Goal: Transaction & Acquisition: Purchase product/service

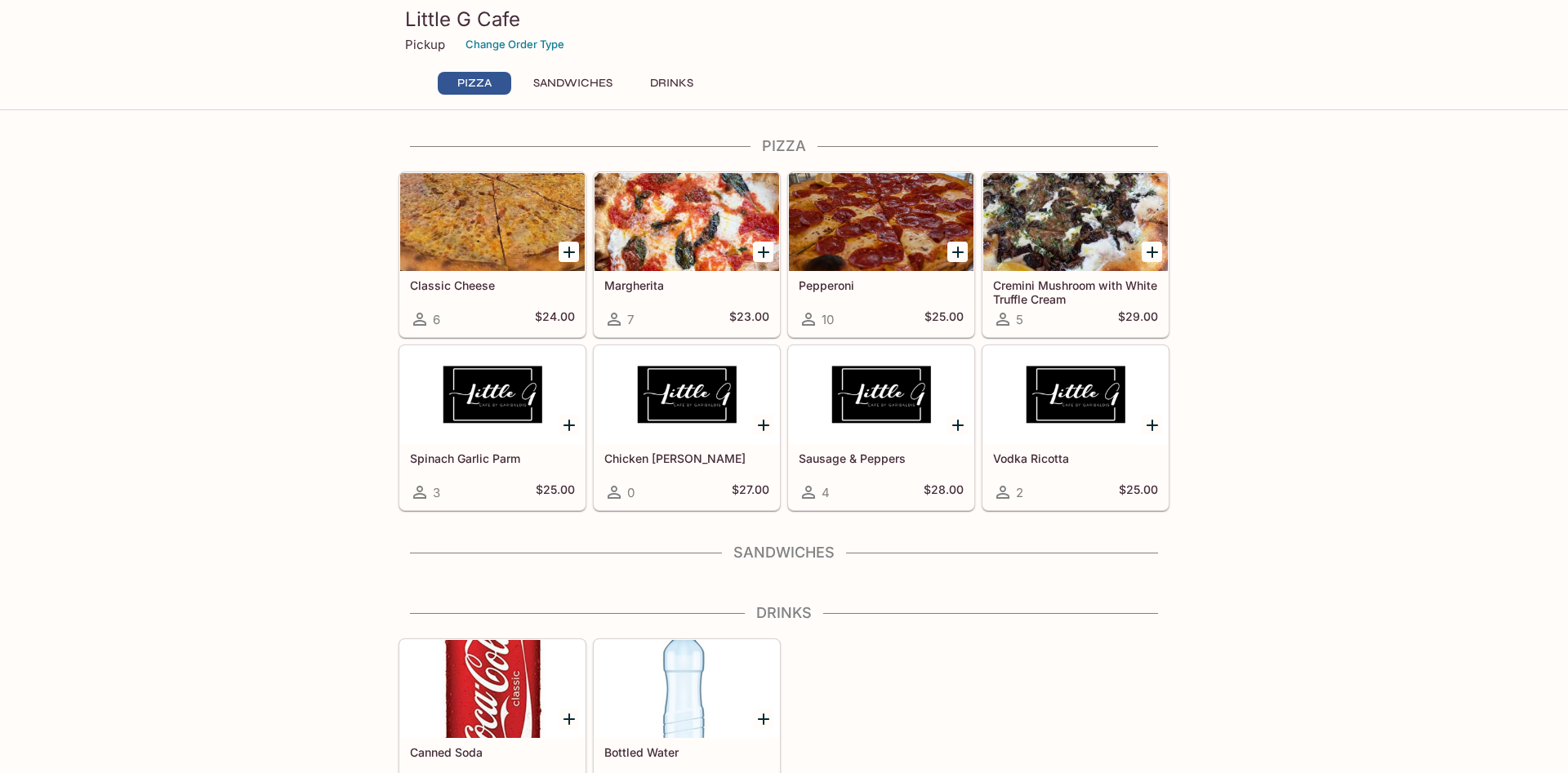
click at [1038, 284] on h5 "Cremini Mushroom with White Truffle Cream" at bounding box center [1075, 292] width 165 height 27
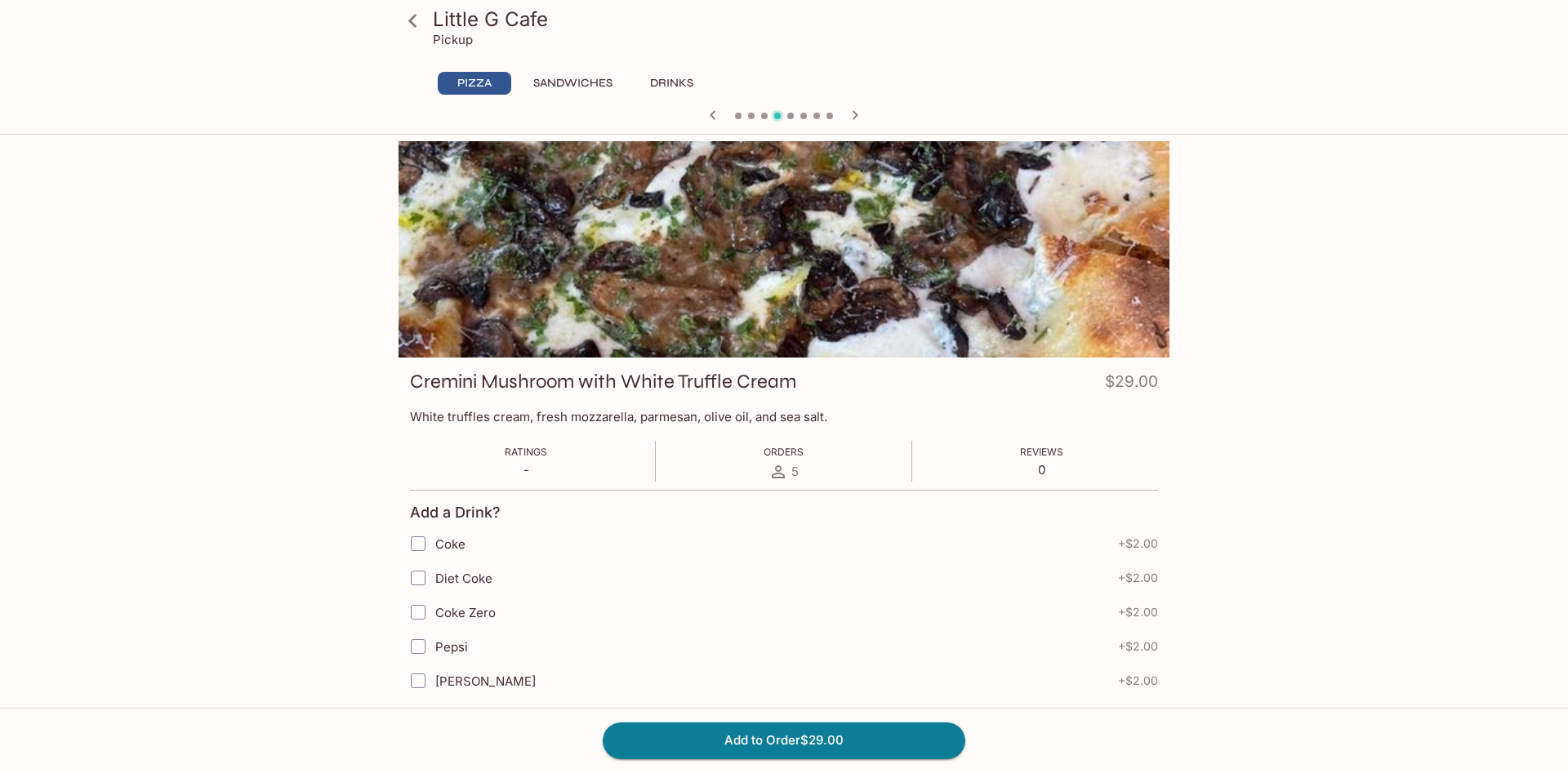
drag, startPoint x: 560, startPoint y: 77, endPoint x: 565, endPoint y: 86, distance: 10.3
click at [561, 77] on button "Sandwiches" at bounding box center [573, 83] width 97 height 23
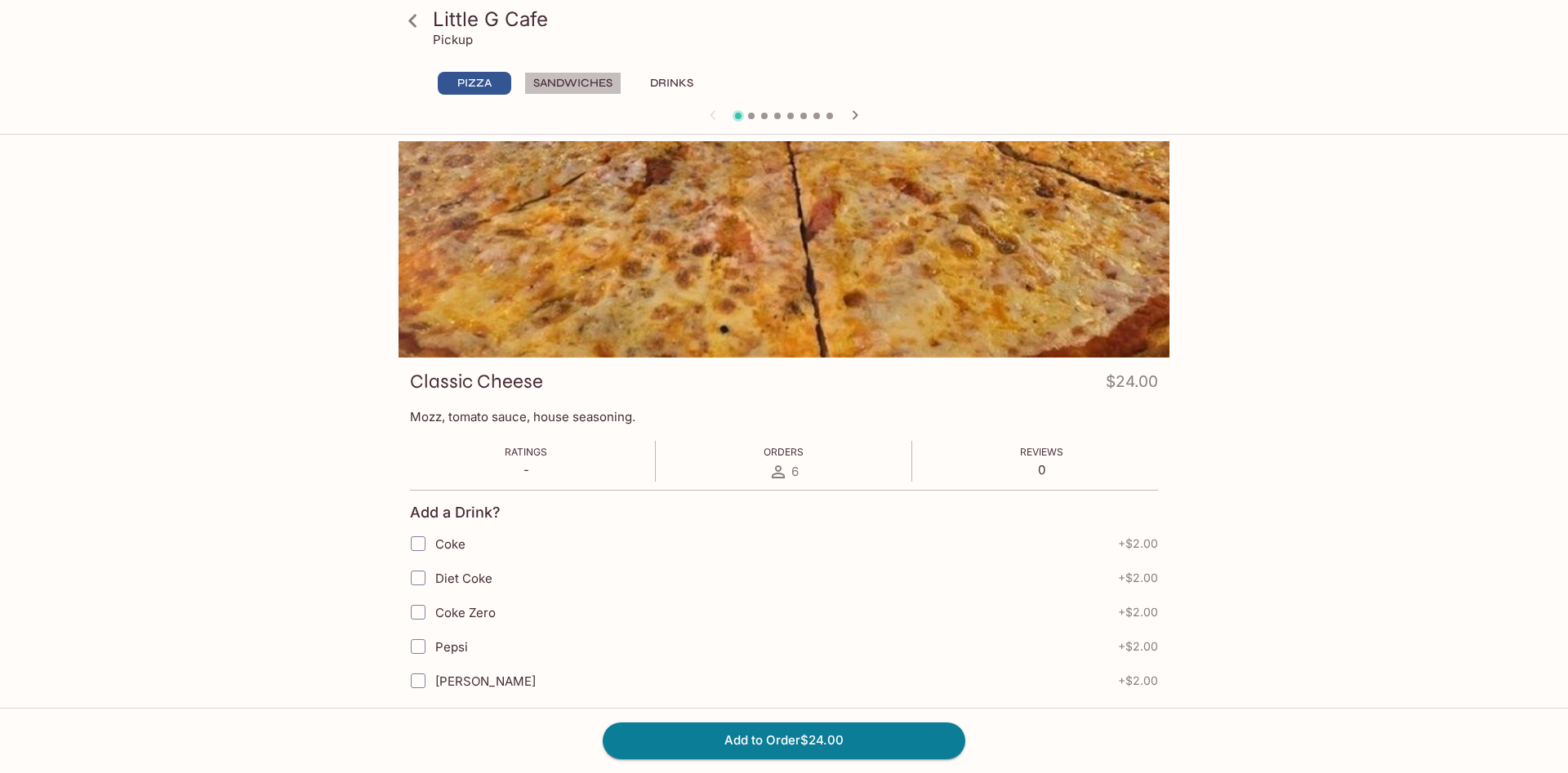
click at [583, 78] on button "Sandwiches" at bounding box center [573, 83] width 97 height 23
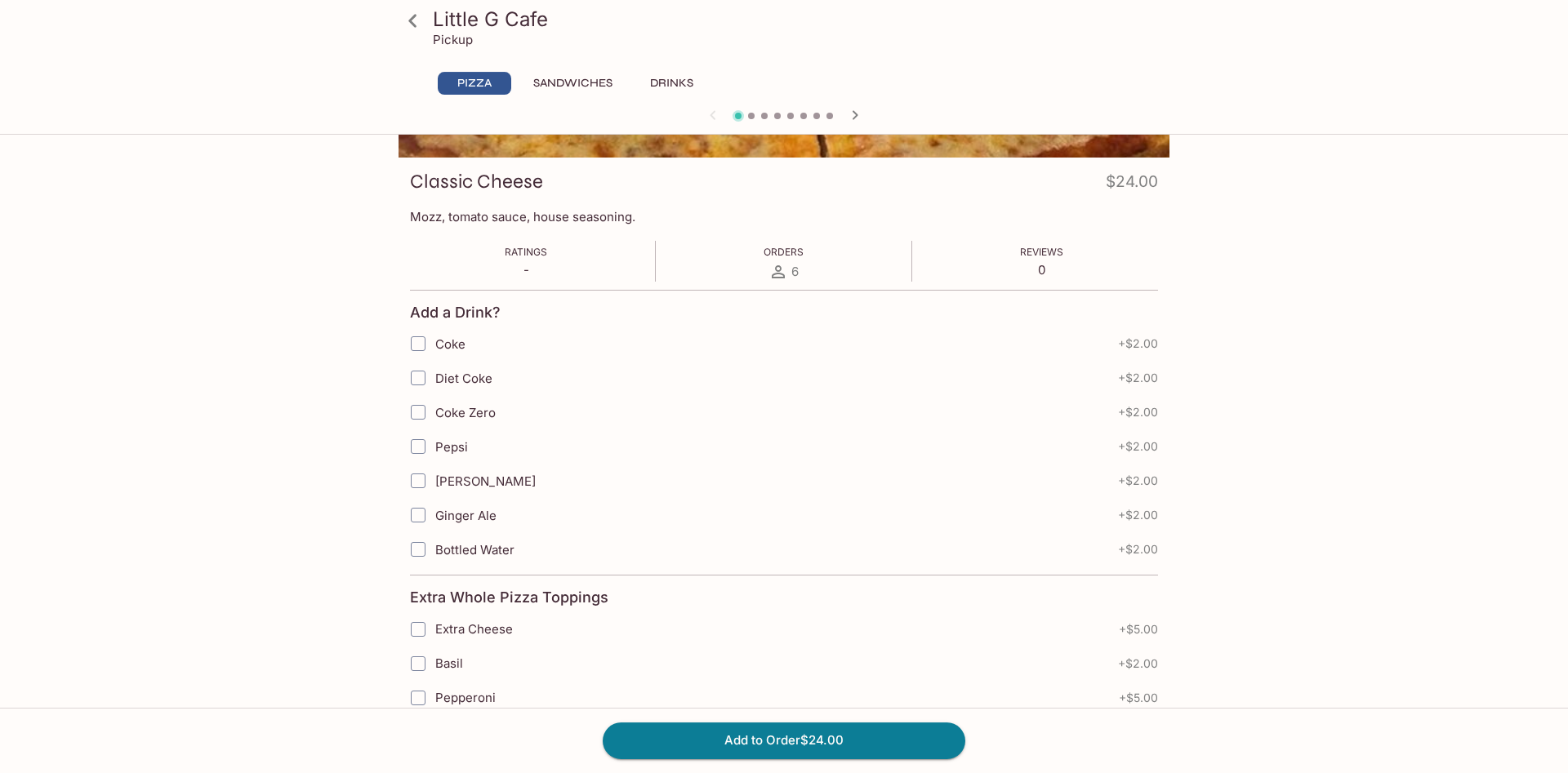
scroll to position [190, 0]
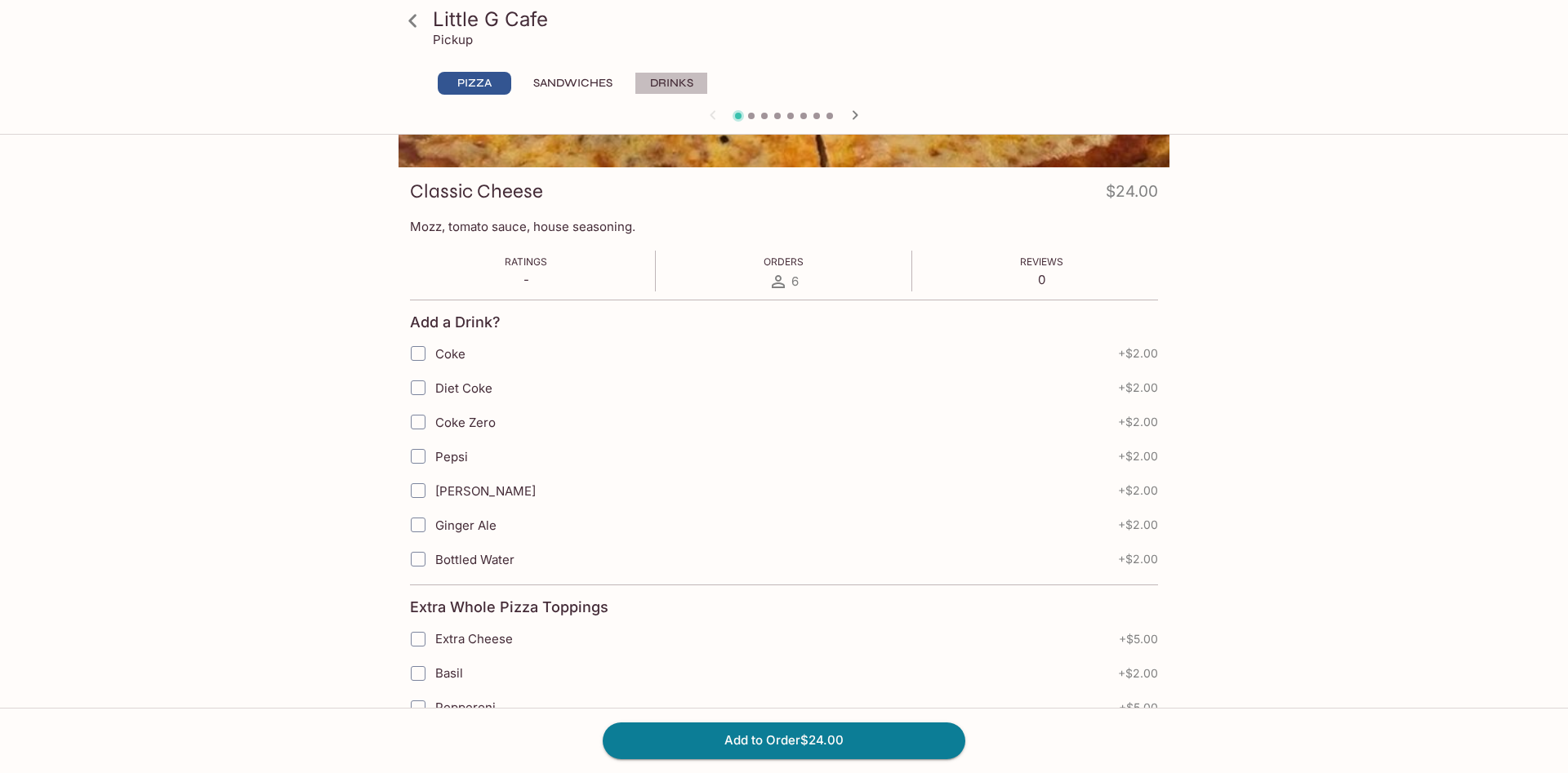
click at [649, 86] on button "Drinks" at bounding box center [670, 83] width 74 height 23
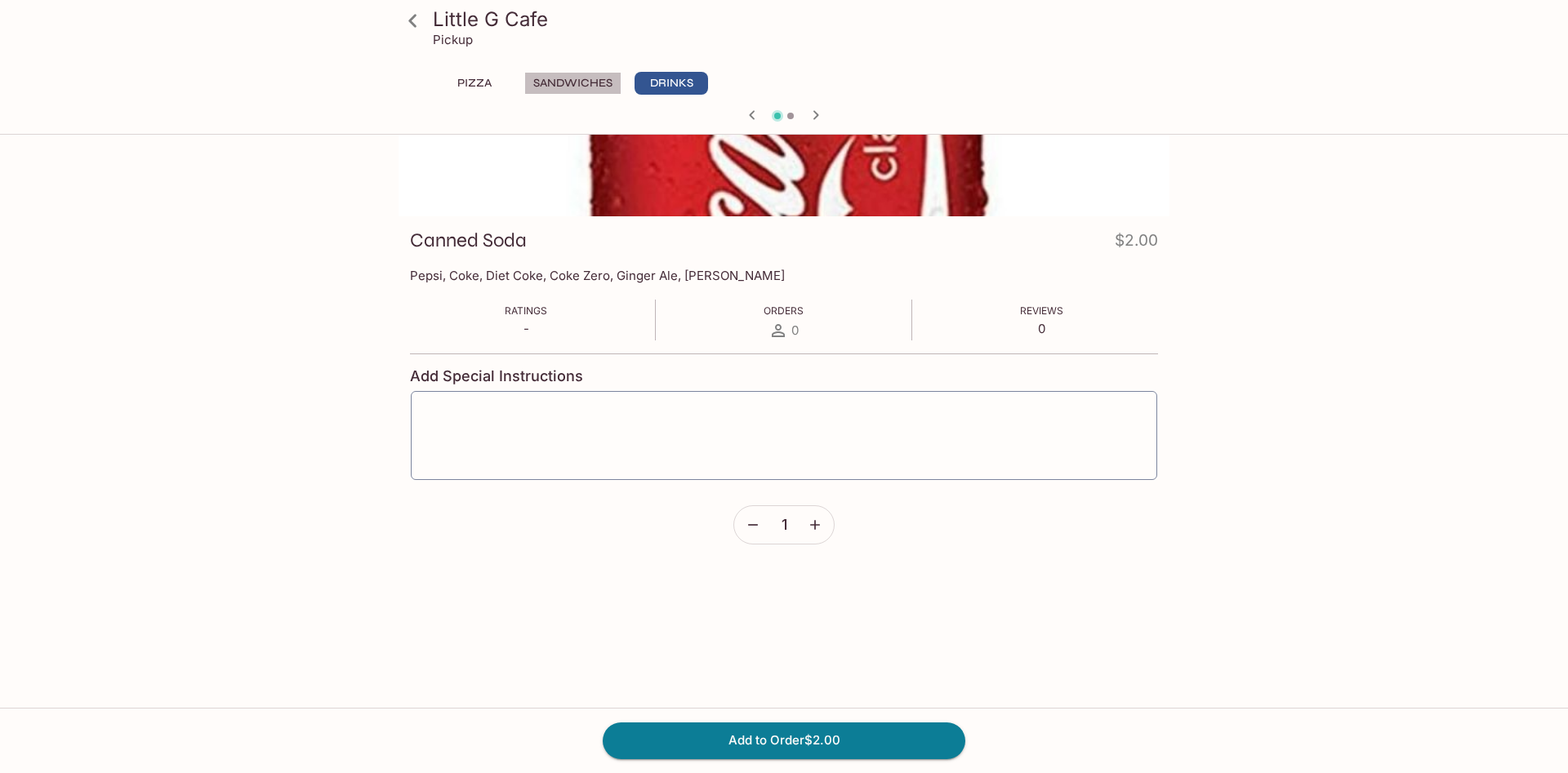
click at [594, 87] on button "Sandwiches" at bounding box center [573, 83] width 97 height 23
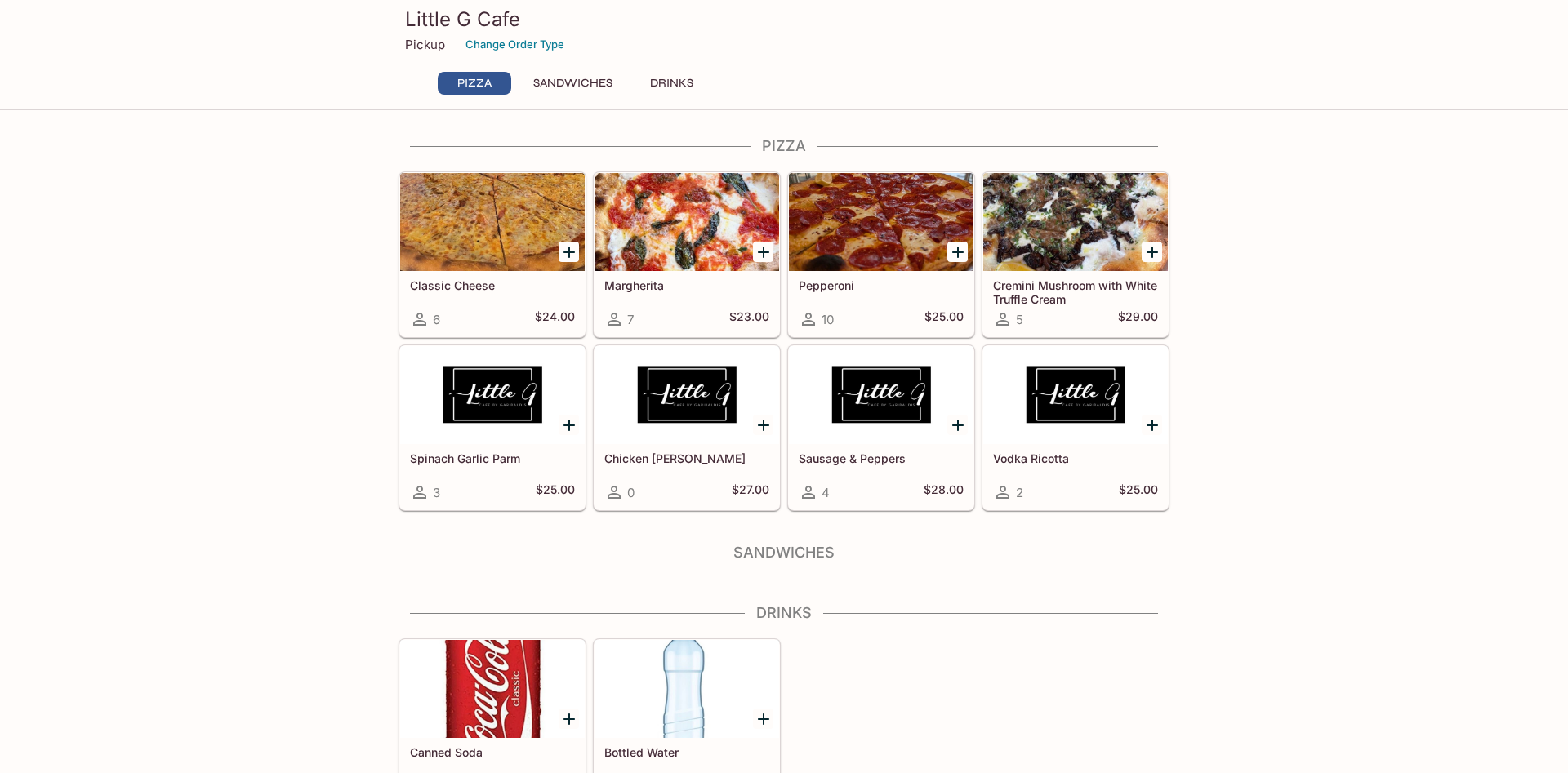
click at [558, 78] on button "Sandwiches" at bounding box center [573, 83] width 97 height 23
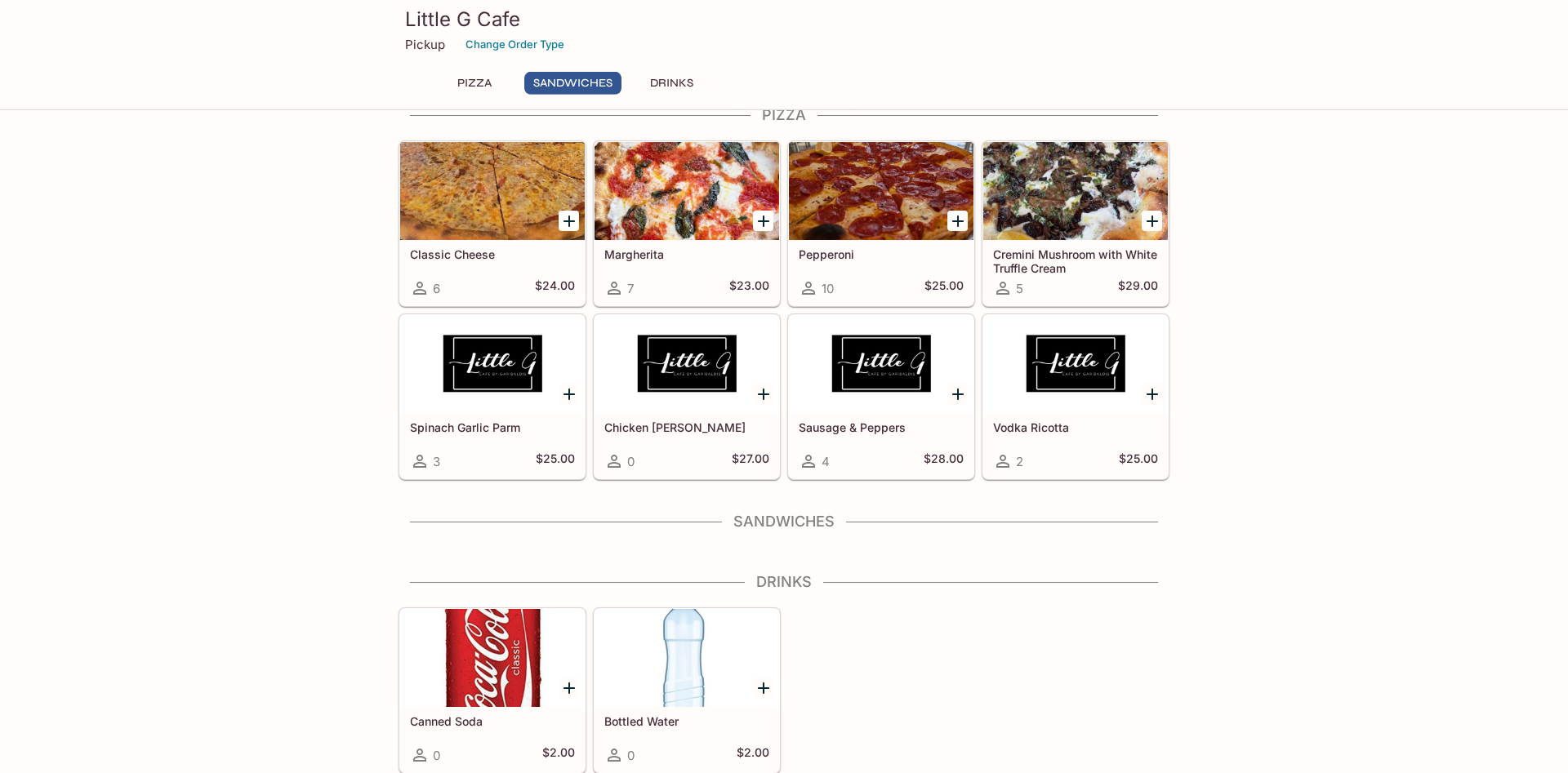
scroll to position [31, 0]
click at [788, 523] on h4 "Sandwiches" at bounding box center [783, 520] width 771 height 18
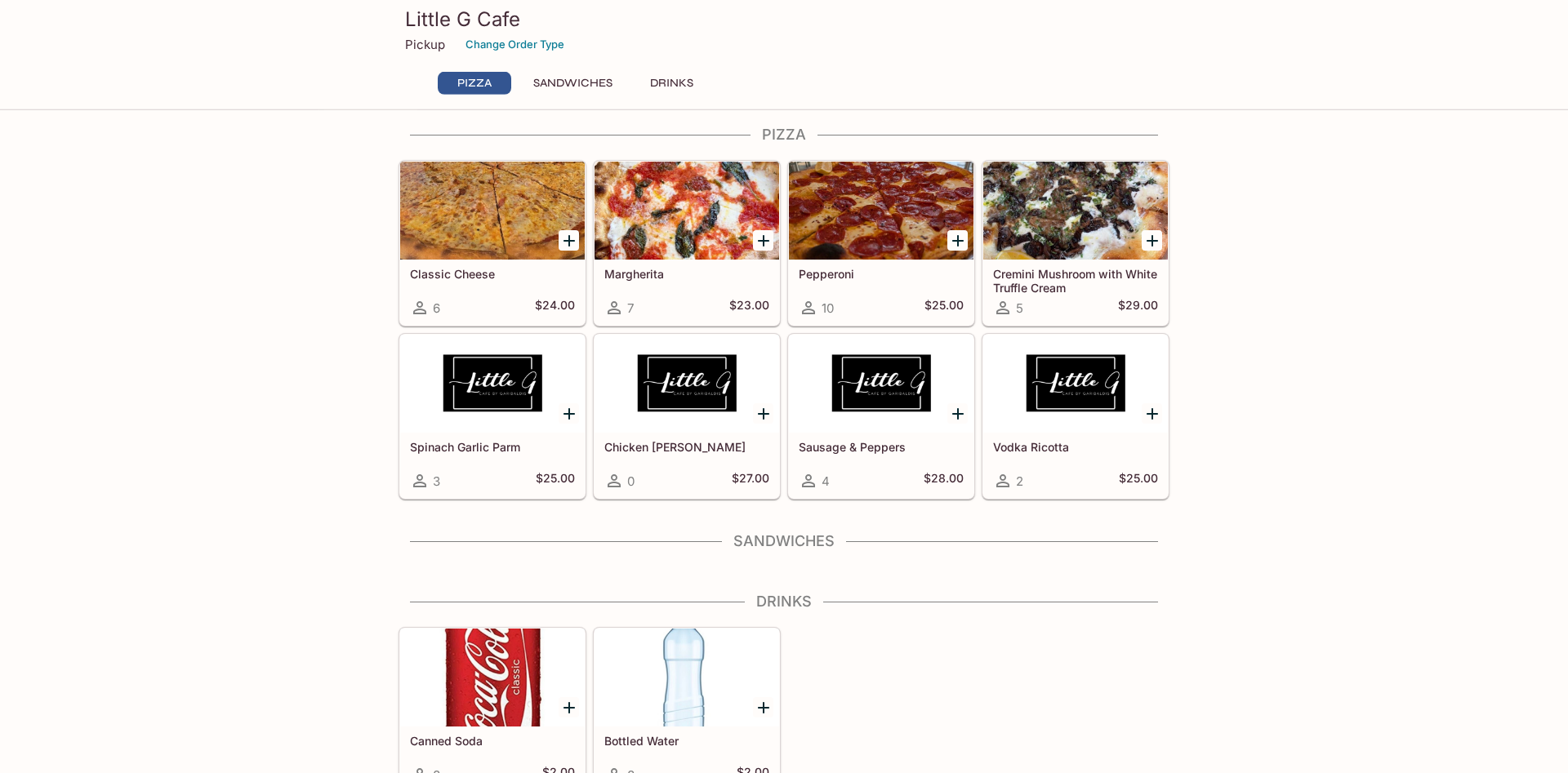
scroll to position [0, 0]
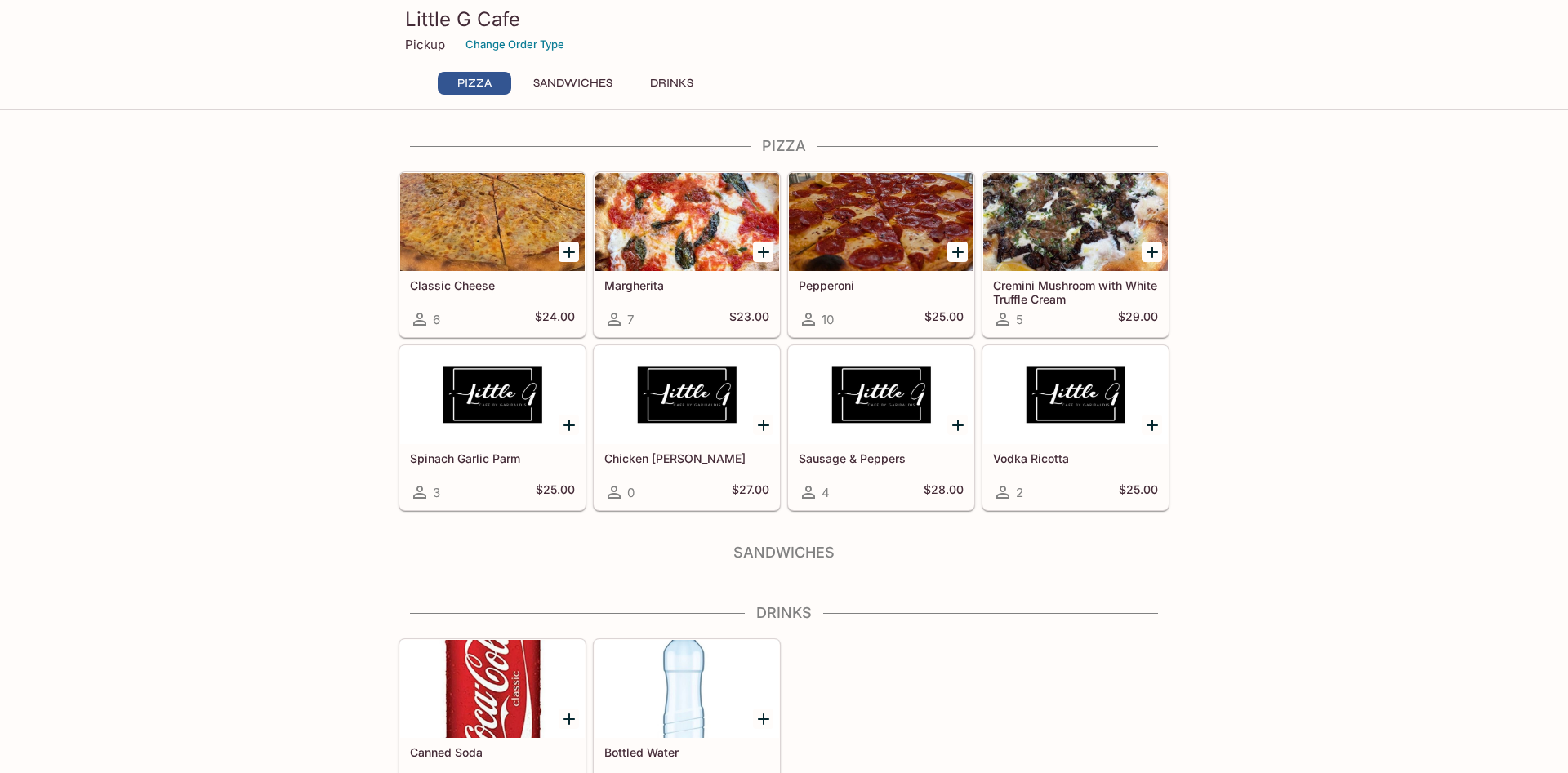
click at [586, 84] on button "Sandwiches" at bounding box center [573, 83] width 97 height 23
